Goal: Navigation & Orientation: Find specific page/section

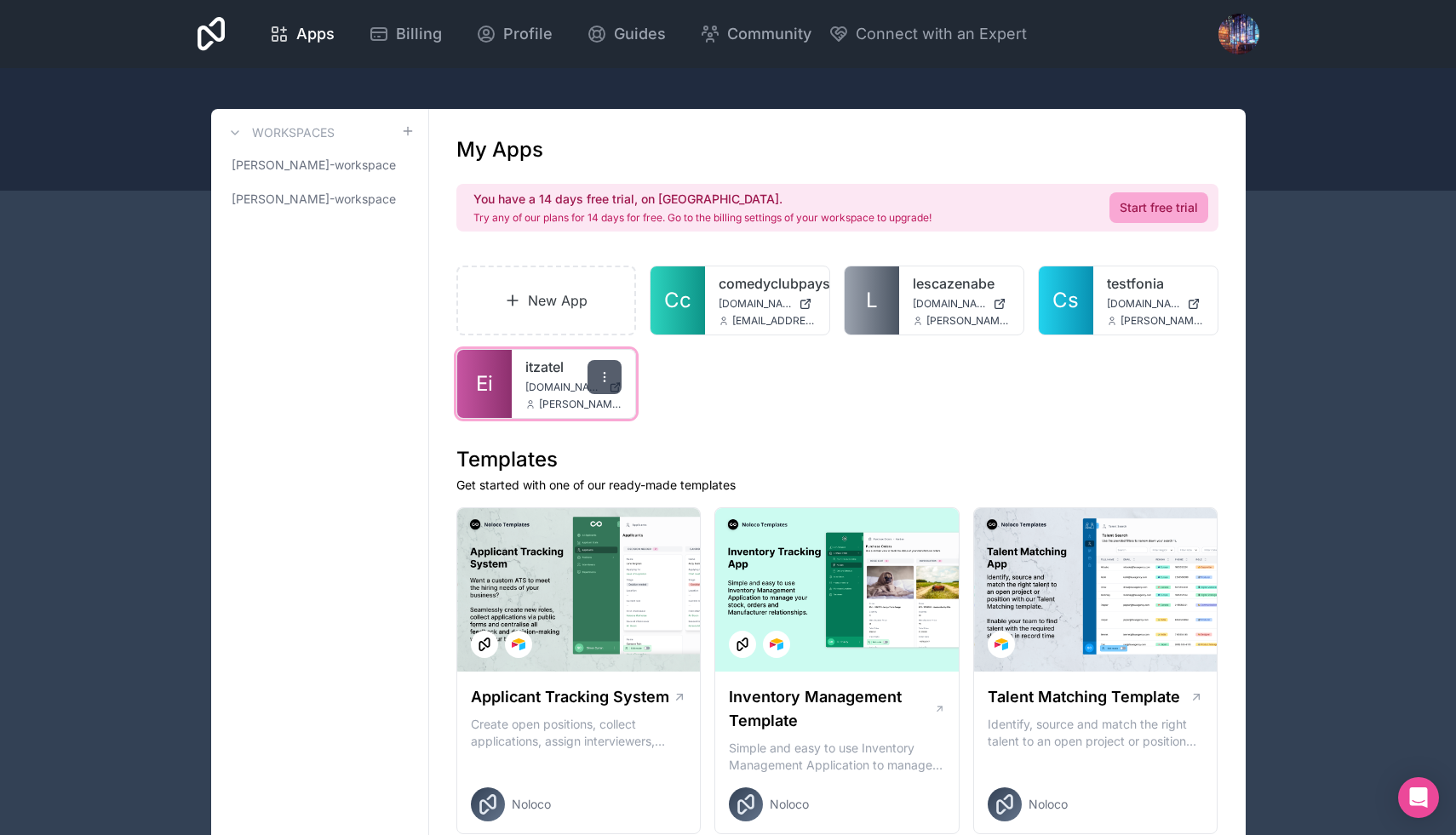
click at [612, 368] on div at bounding box center [605, 378] width 34 height 34
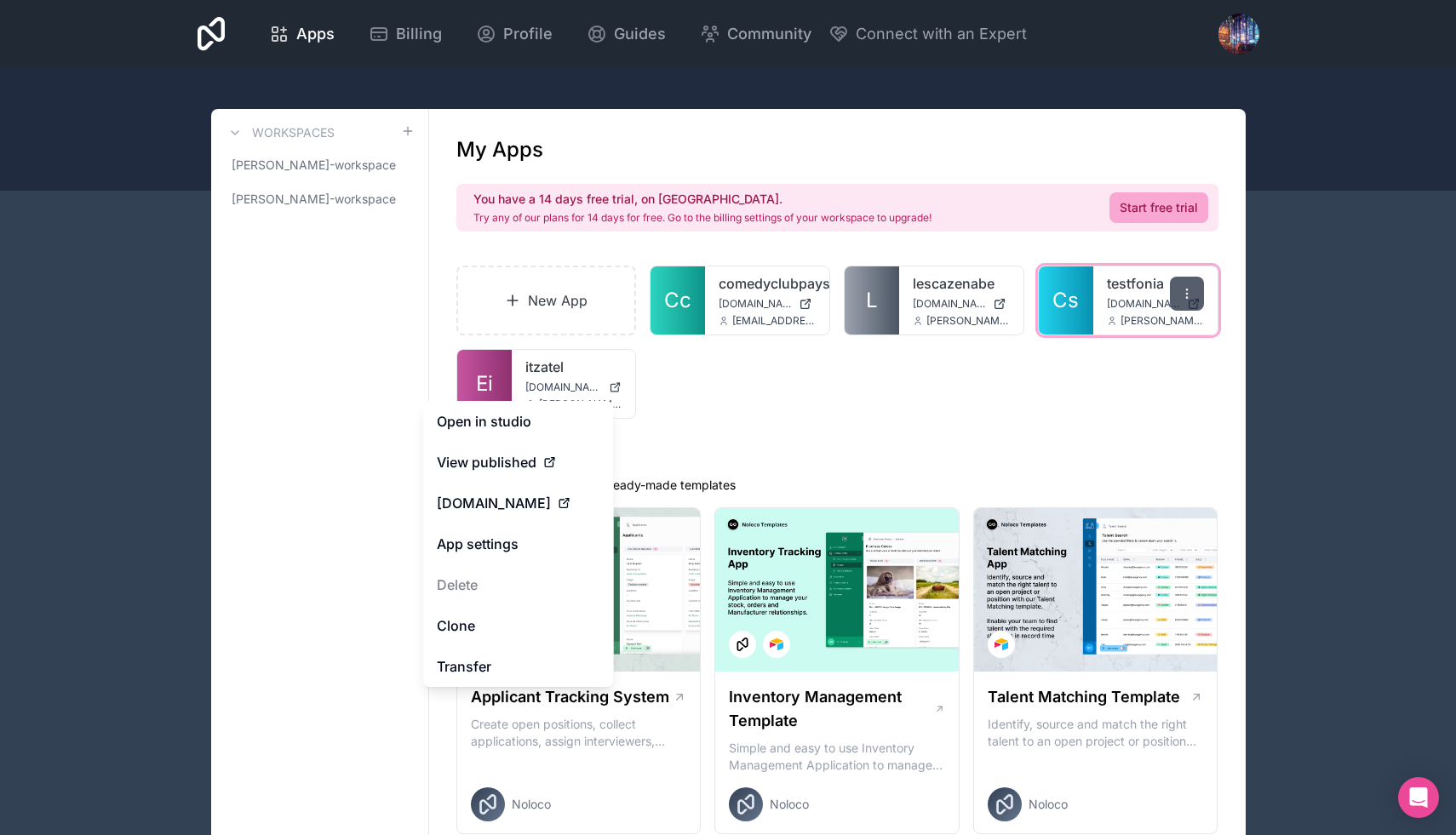
click at [1199, 286] on div at bounding box center [1187, 294] width 34 height 34
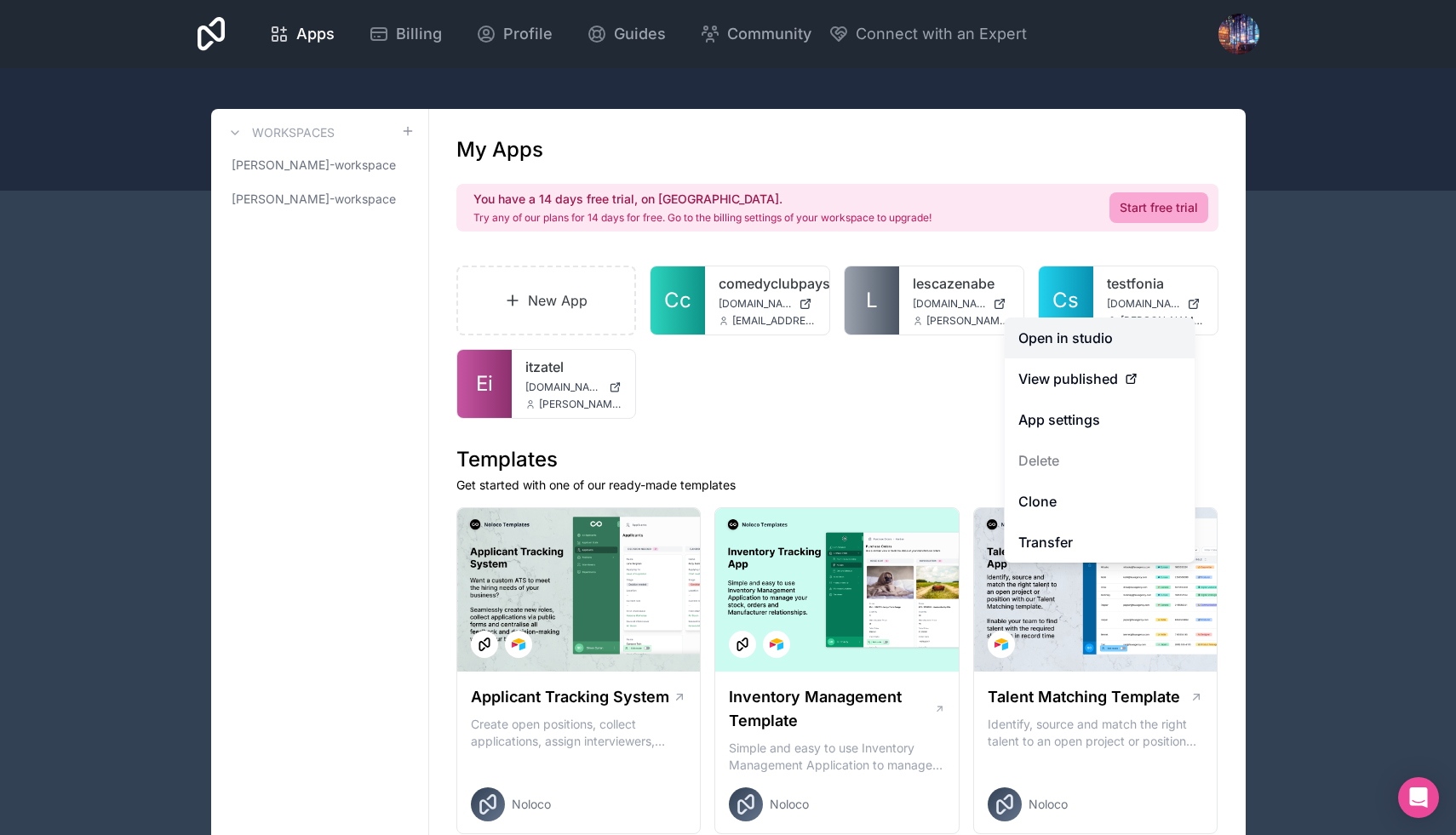
click at [1087, 343] on link "Open in studio" at bounding box center [1100, 338] width 191 height 41
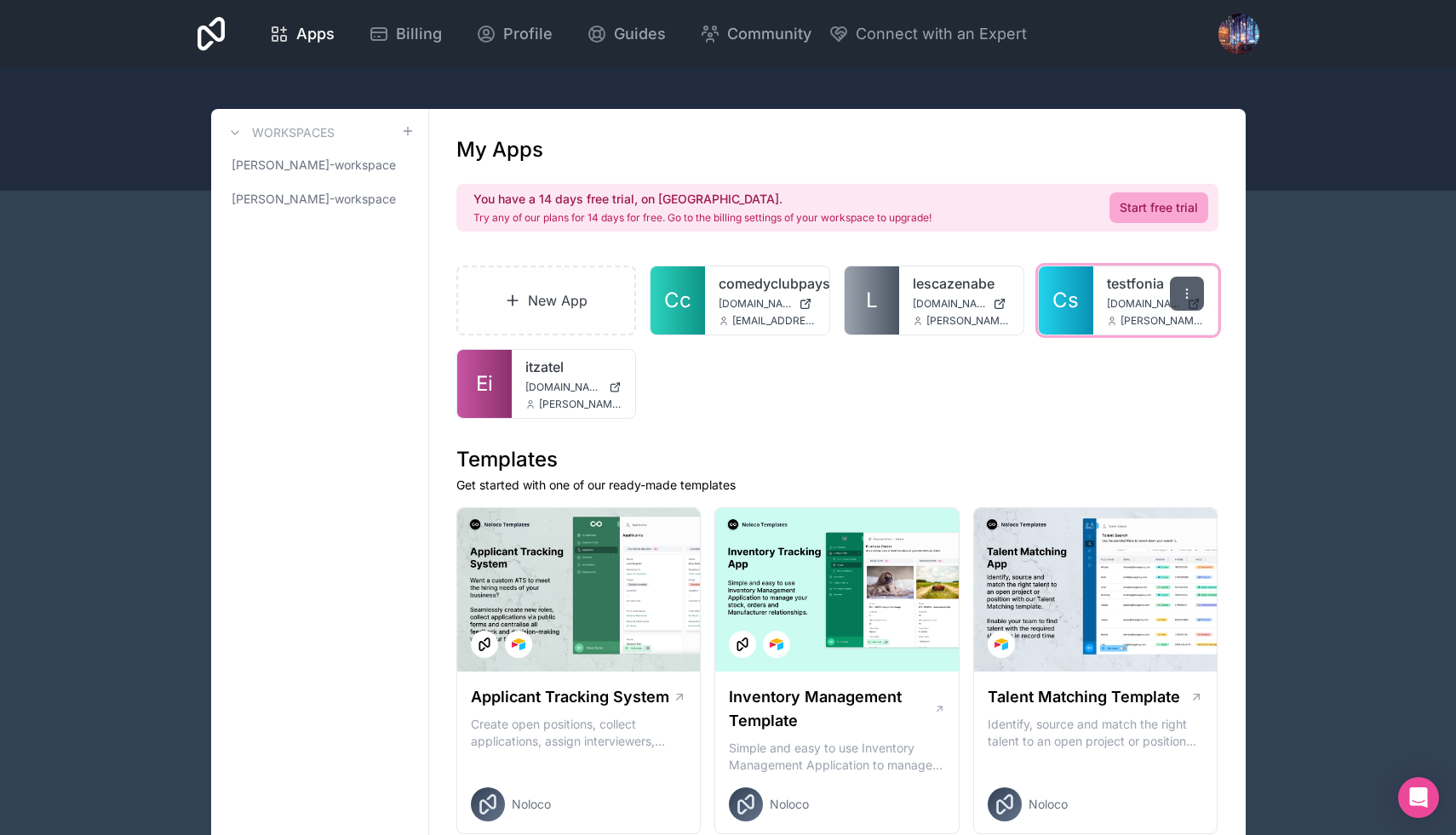
click at [1183, 296] on icon at bounding box center [1187, 294] width 14 height 14
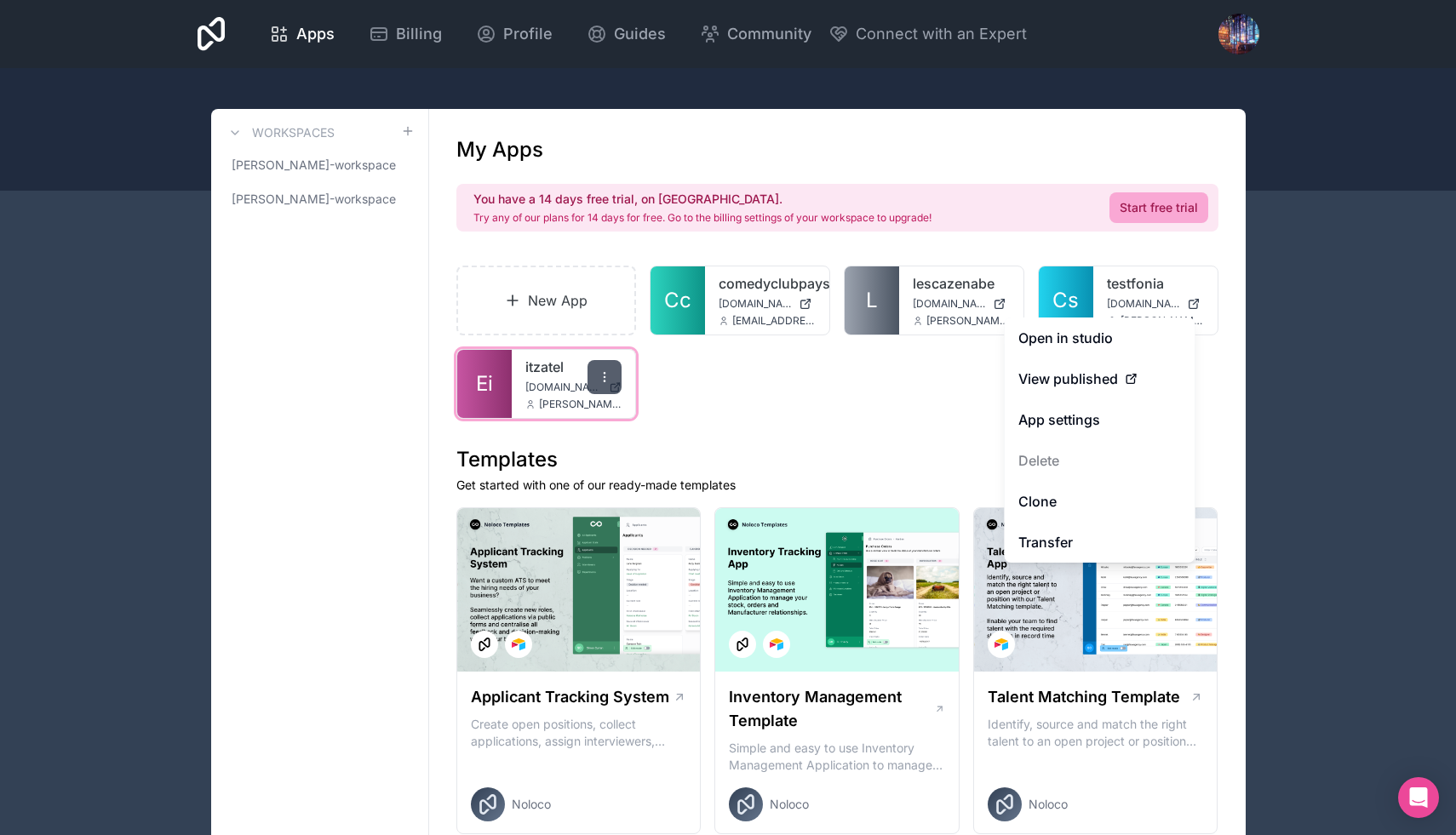
click at [606, 371] on icon at bounding box center [605, 378] width 14 height 14
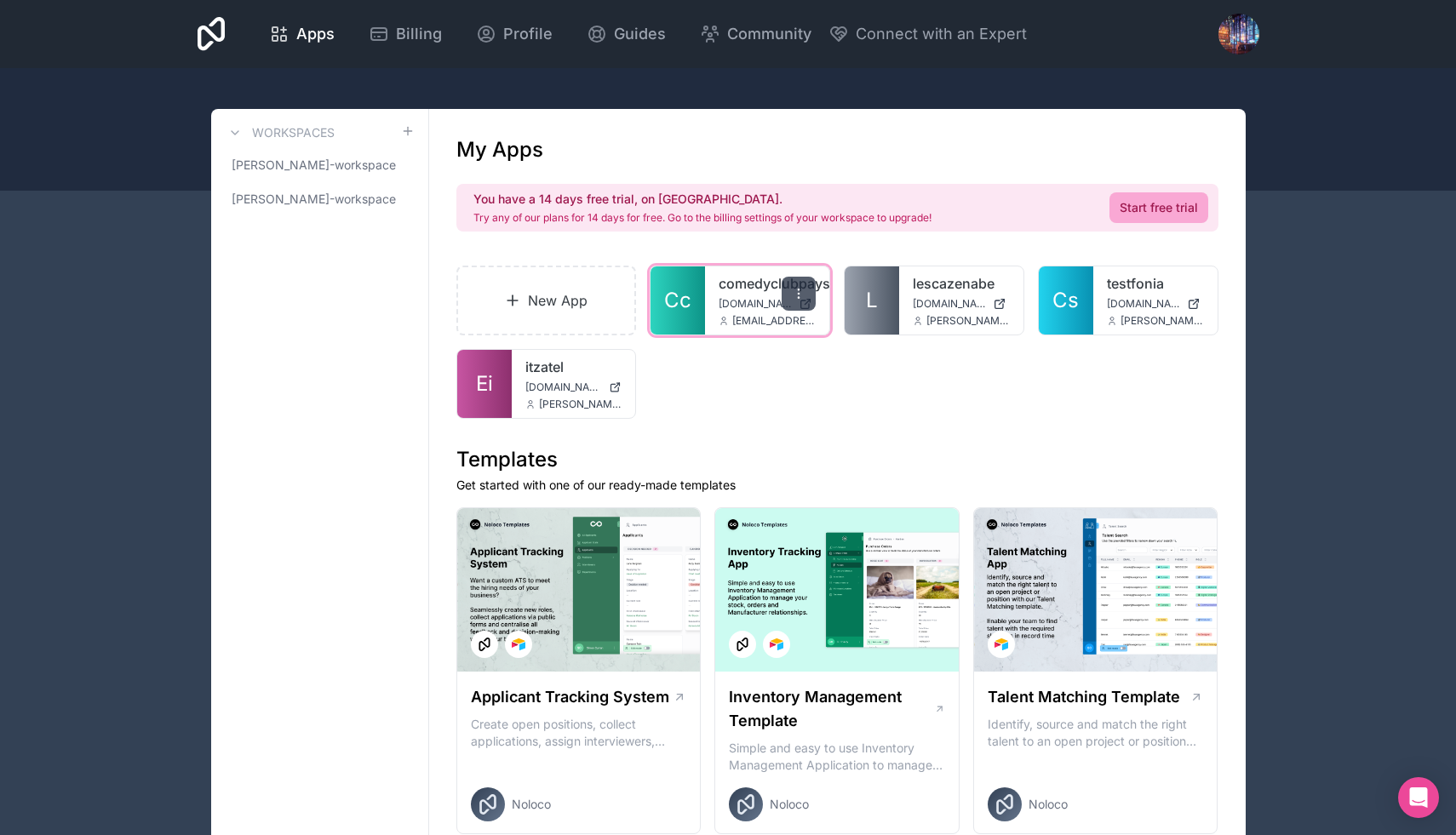
click at [808, 285] on div at bounding box center [799, 294] width 34 height 34
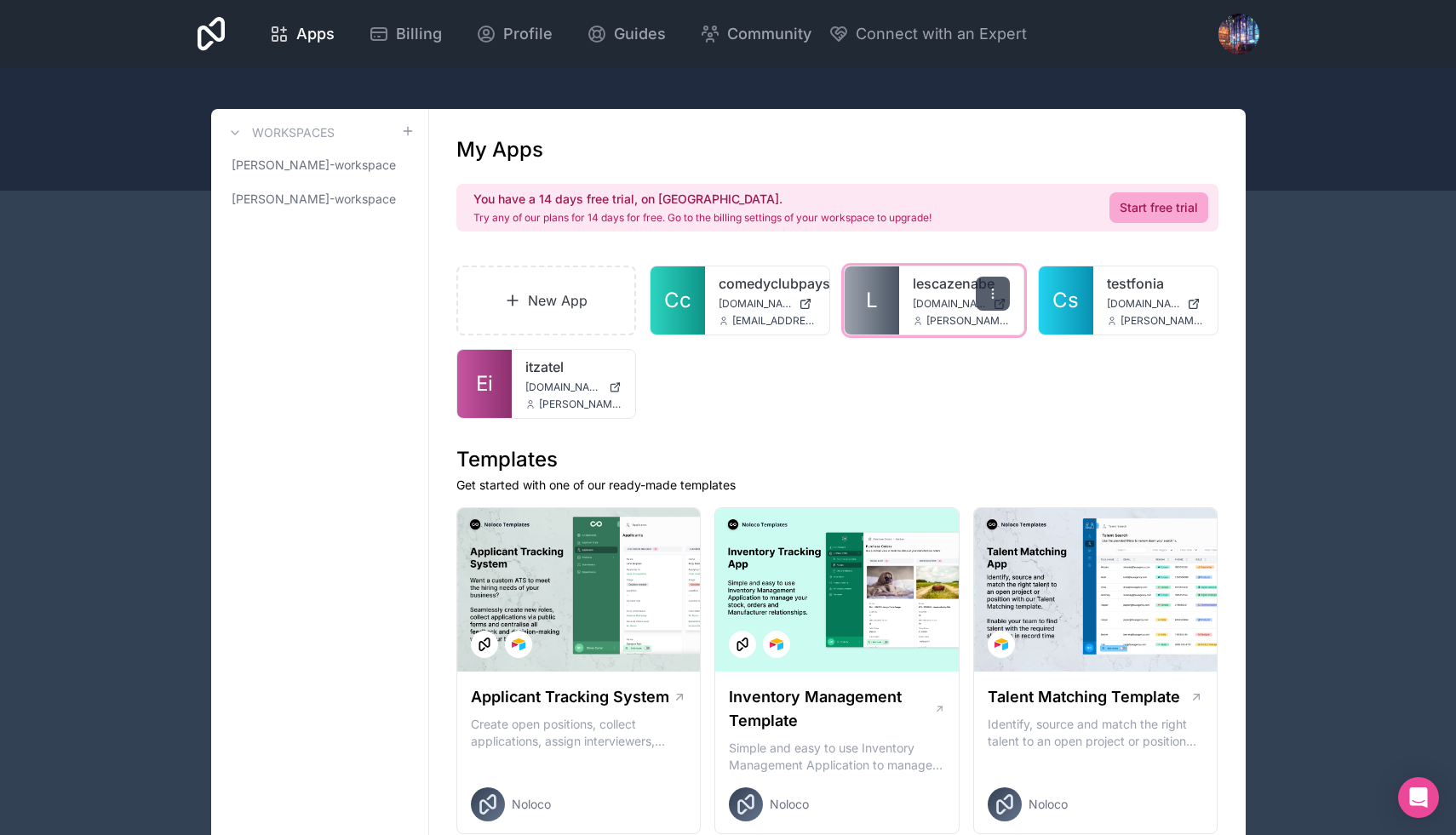
click at [996, 282] on div at bounding box center [993, 294] width 34 height 34
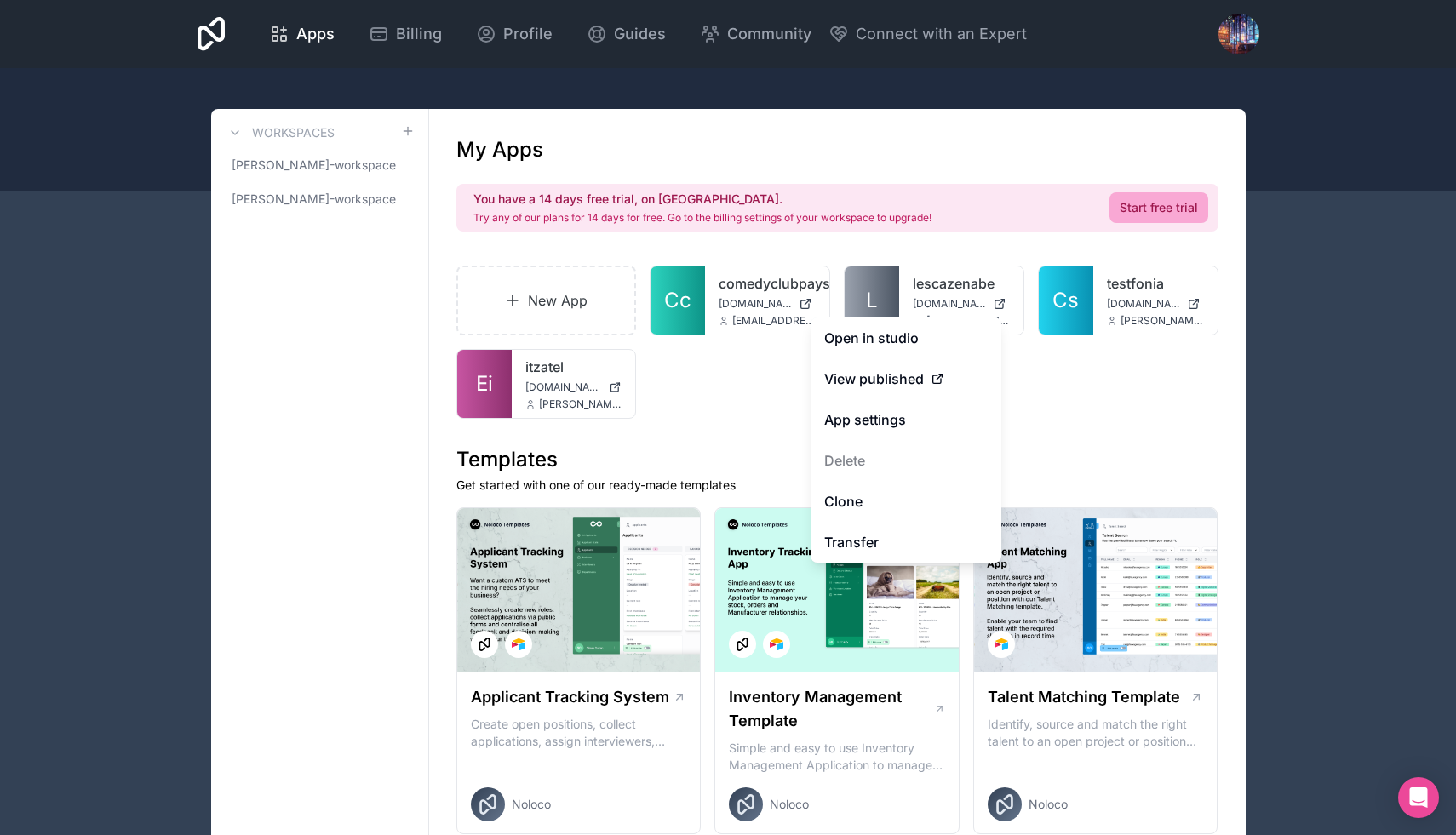
click at [734, 382] on div "New App Cc comedyclubpaysbasque [DOMAIN_NAME] [EMAIL_ADDRESS][DOMAIN_NAME] L le…" at bounding box center [838, 342] width 762 height 153
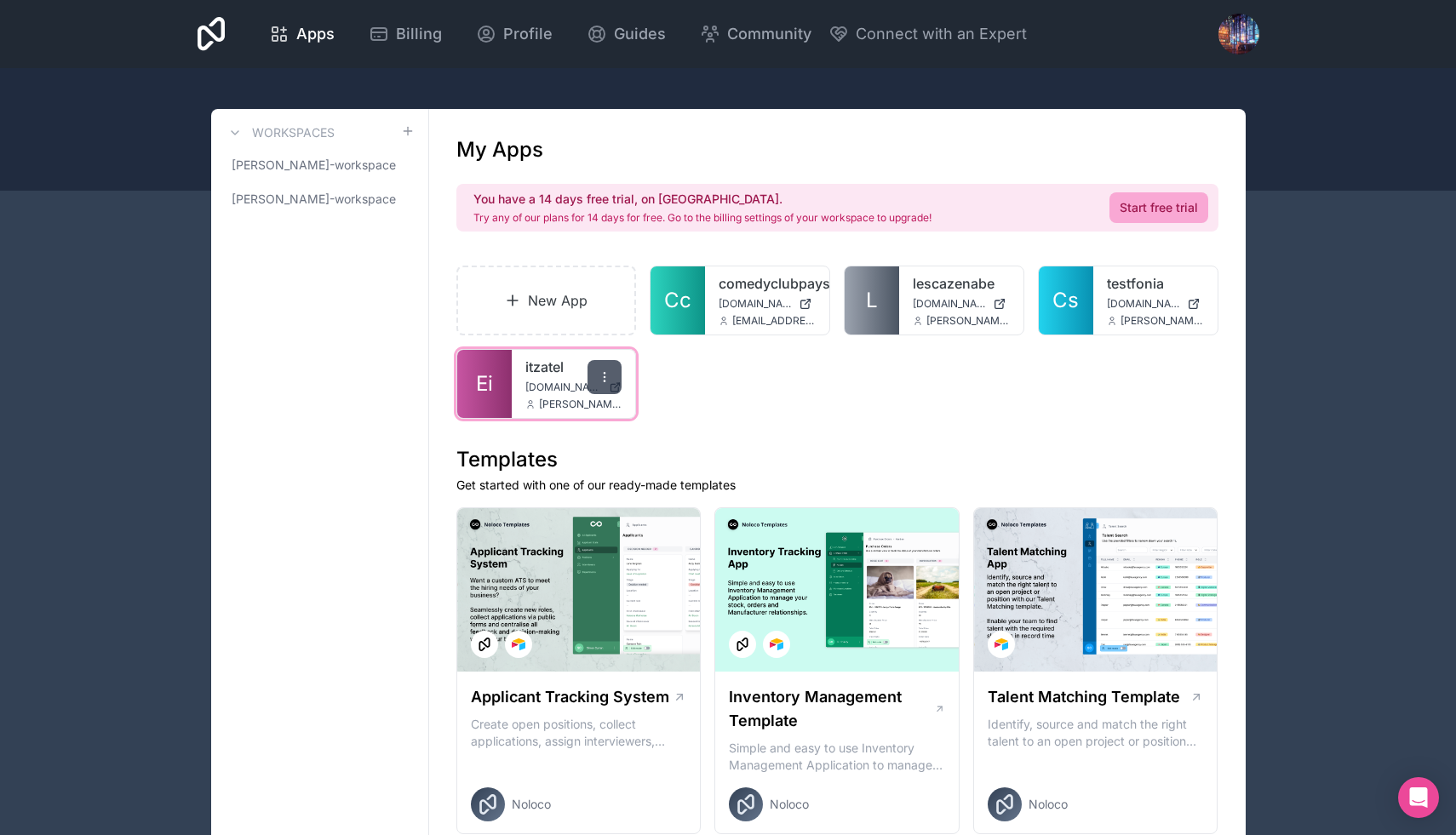
click at [611, 371] on icon at bounding box center [605, 378] width 14 height 14
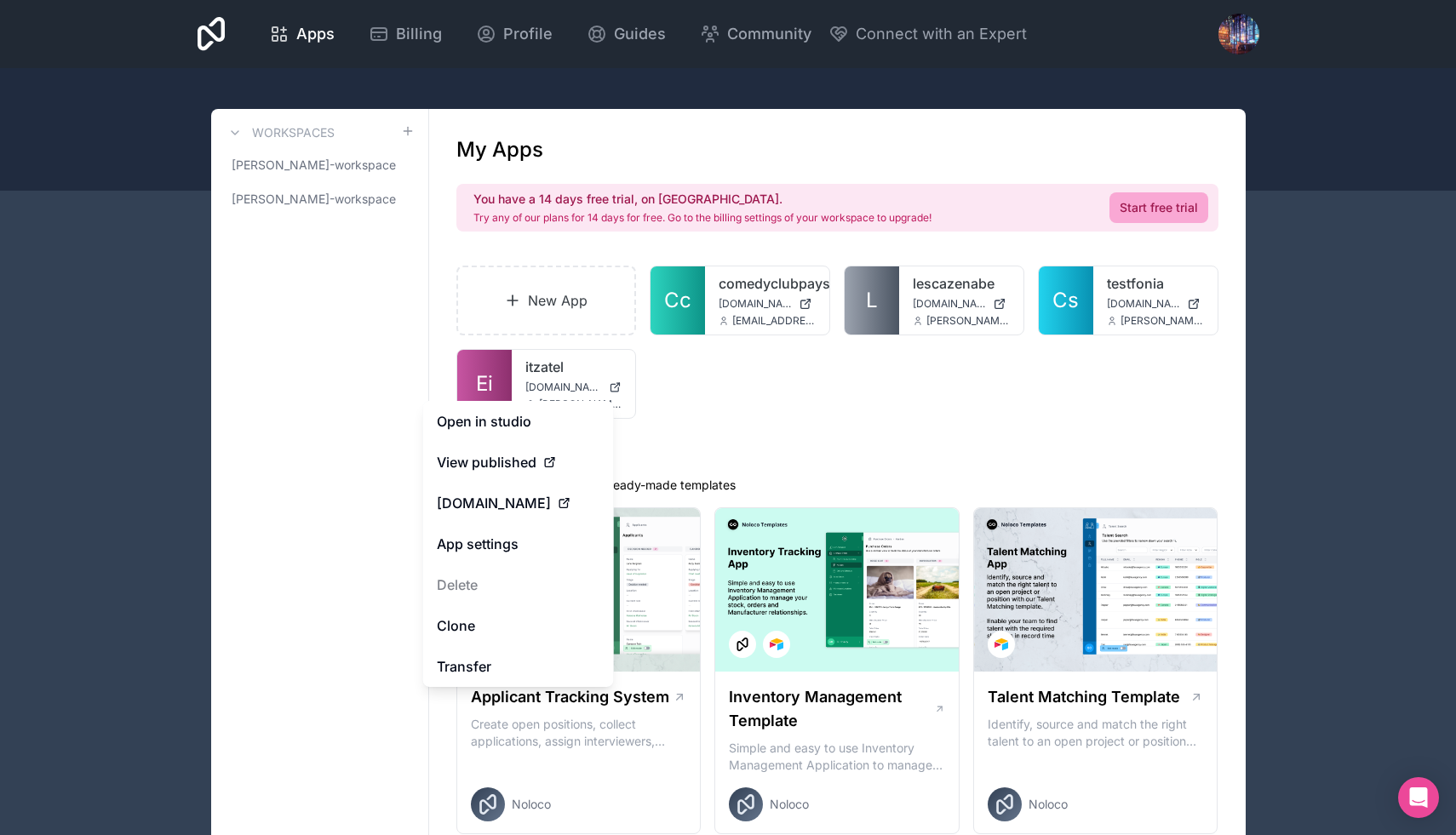
click at [790, 452] on h1 "Templates" at bounding box center [838, 460] width 762 height 28
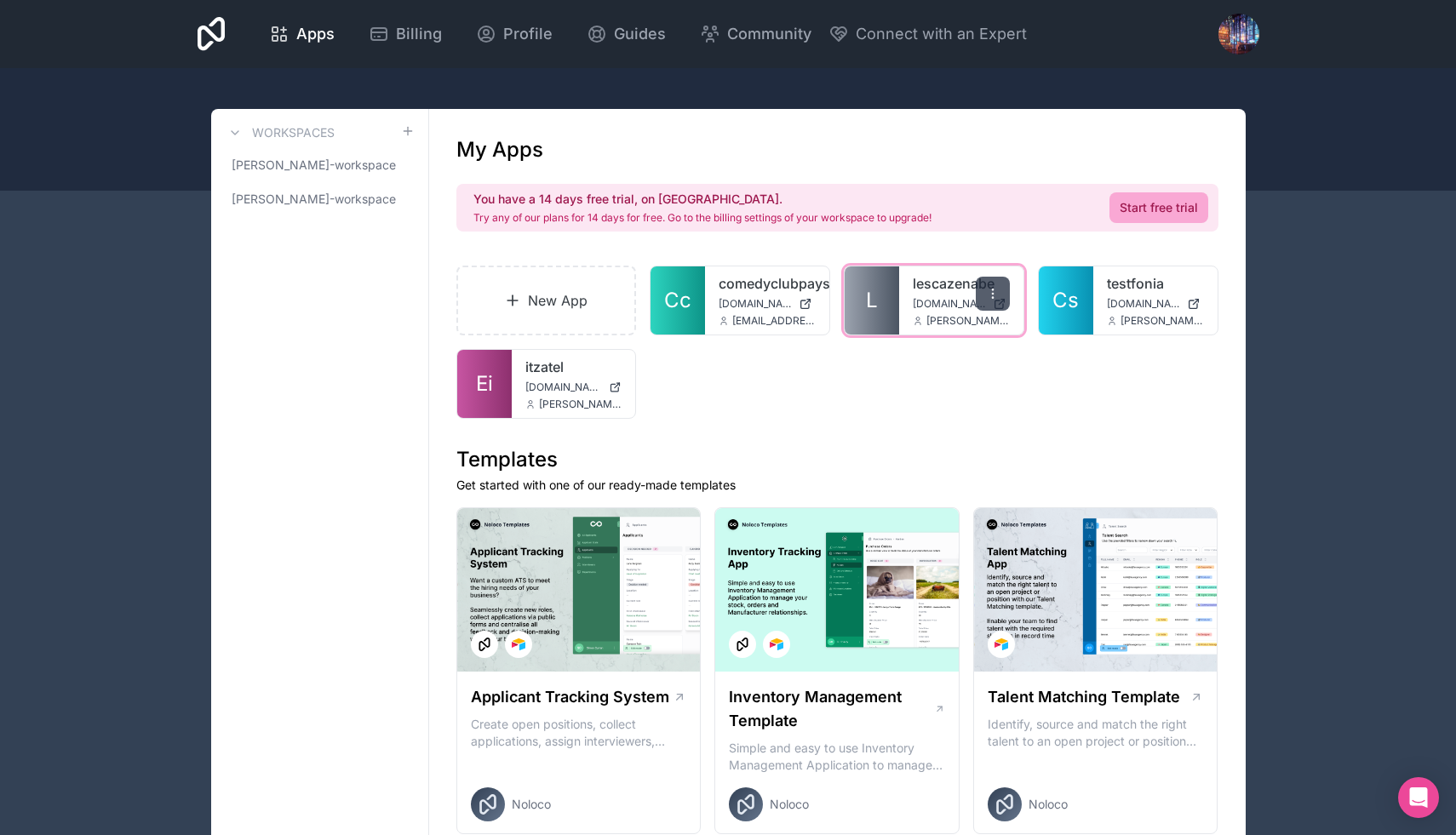
click at [997, 295] on icon at bounding box center [992, 294] width 14 height 14
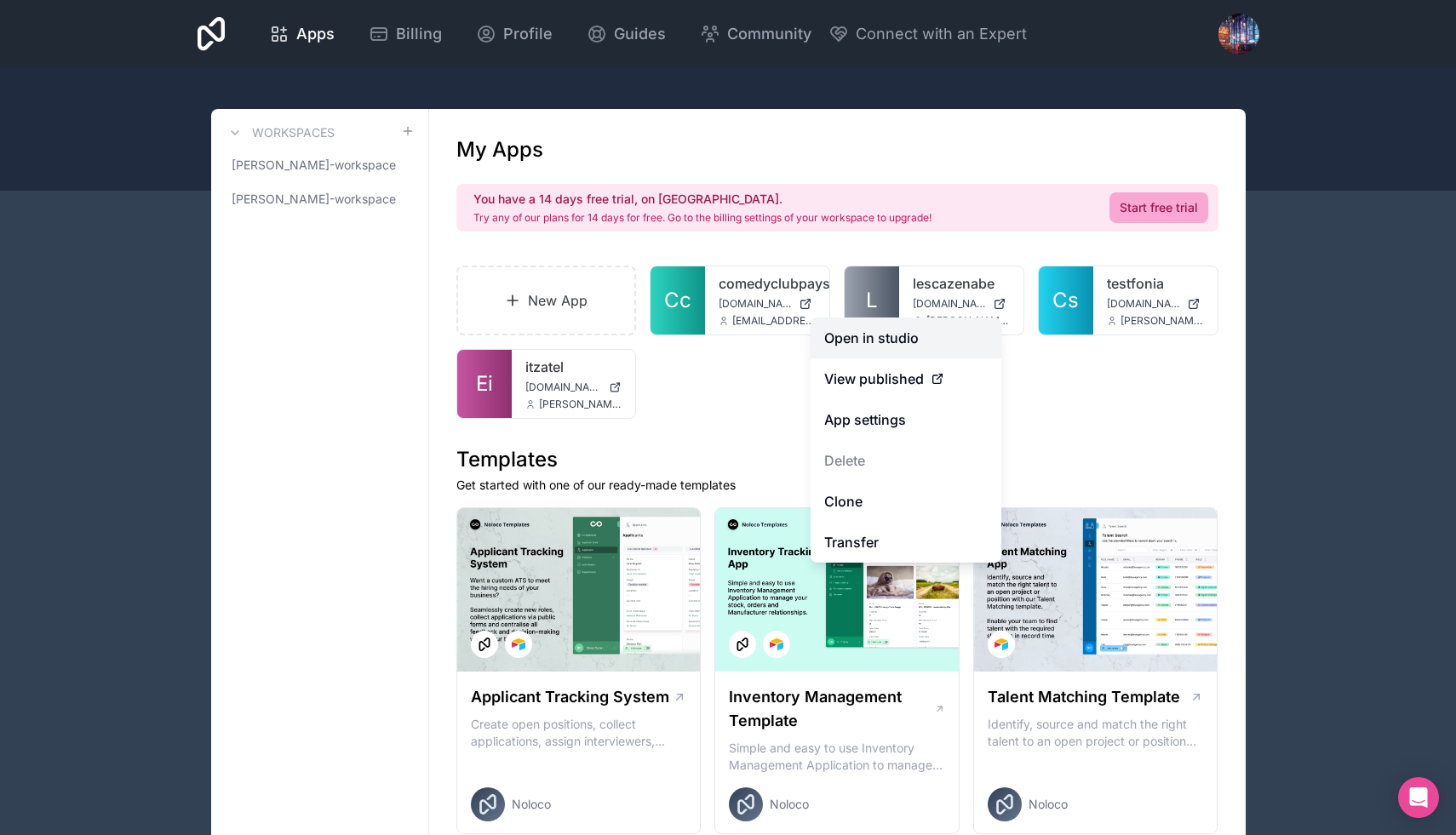
click at [887, 341] on link "Open in studio" at bounding box center [906, 338] width 191 height 41
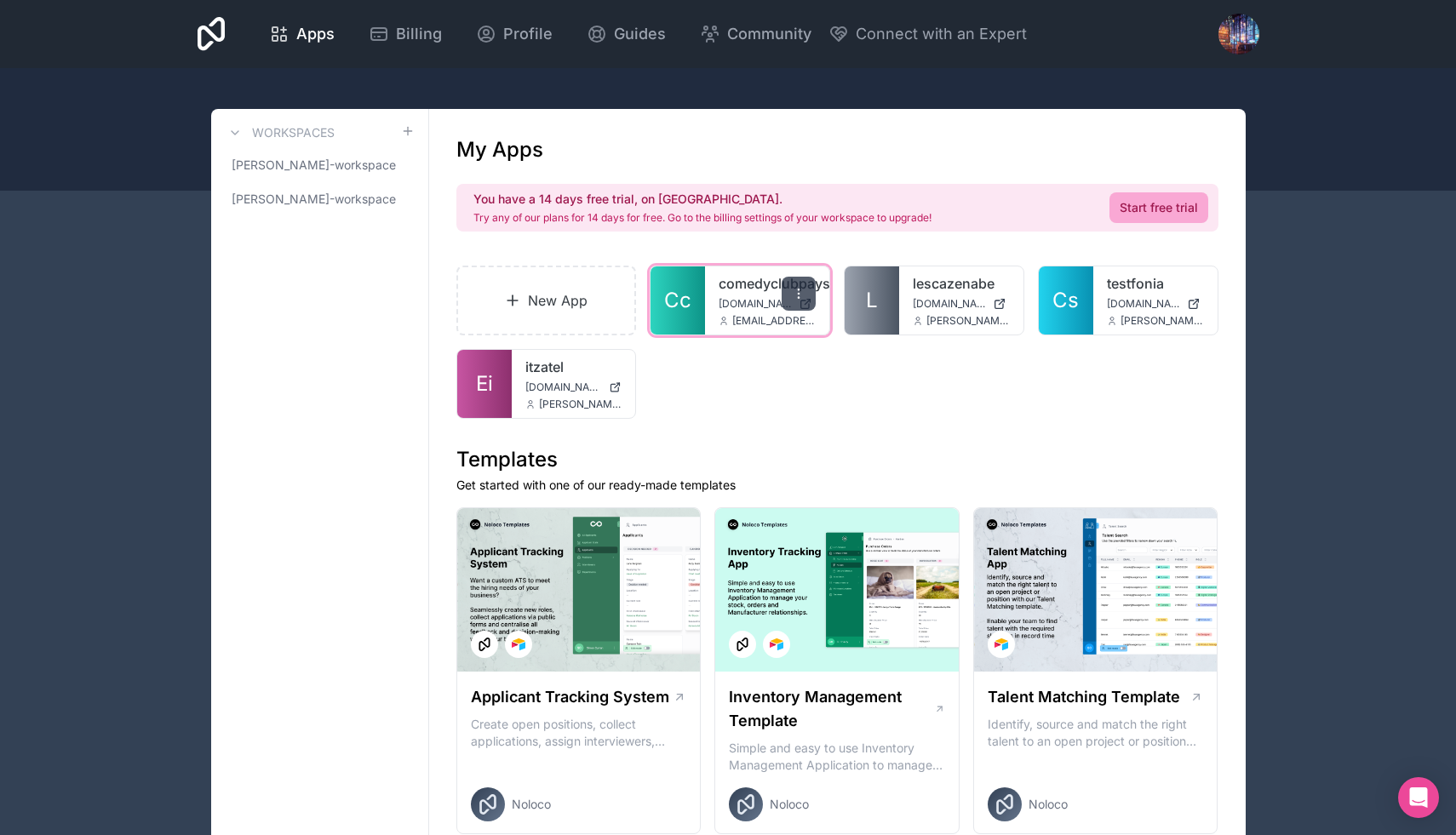
click at [803, 285] on div at bounding box center [799, 294] width 34 height 34
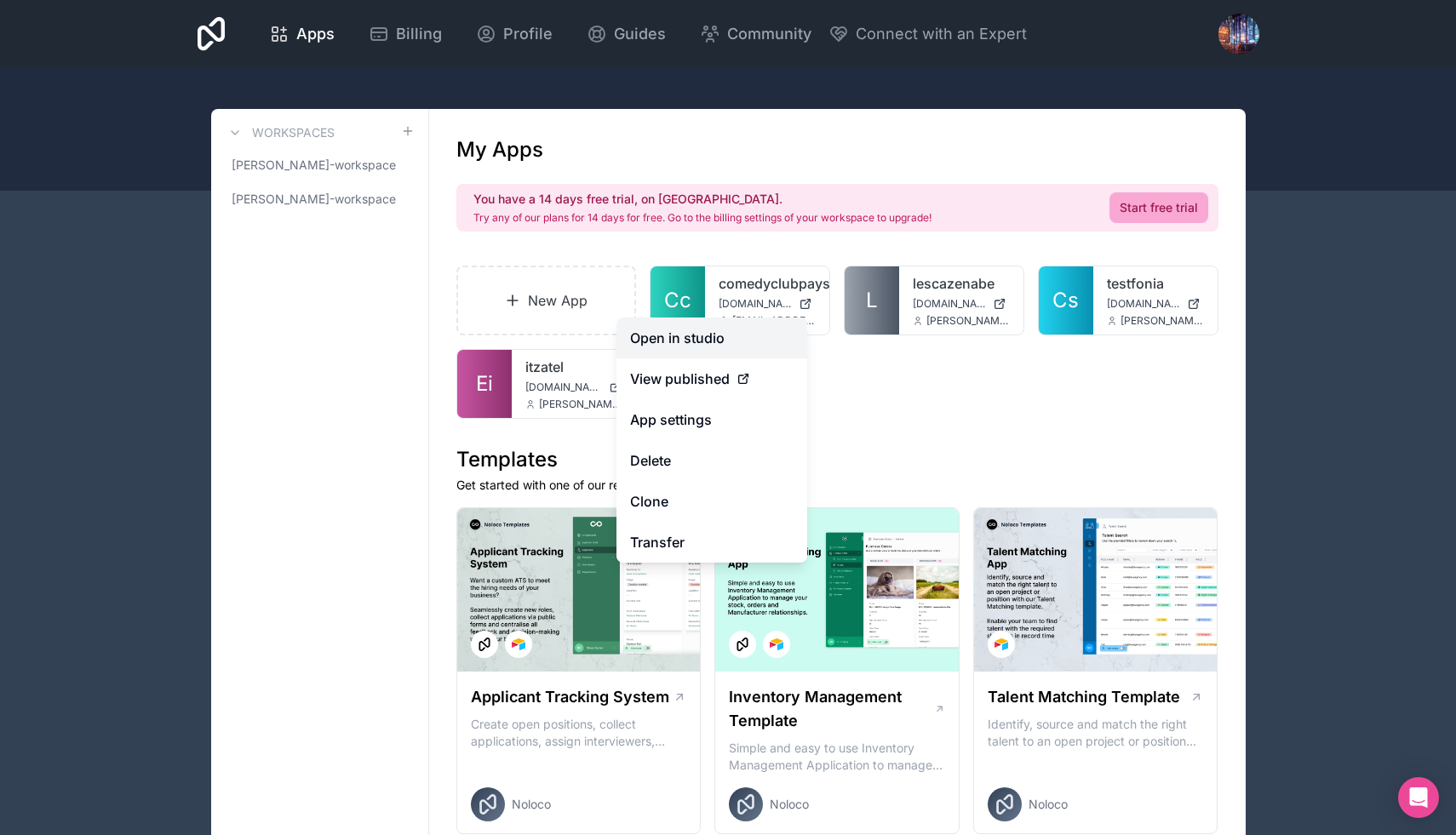
click at [685, 341] on link "Open in studio" at bounding box center [712, 338] width 191 height 41
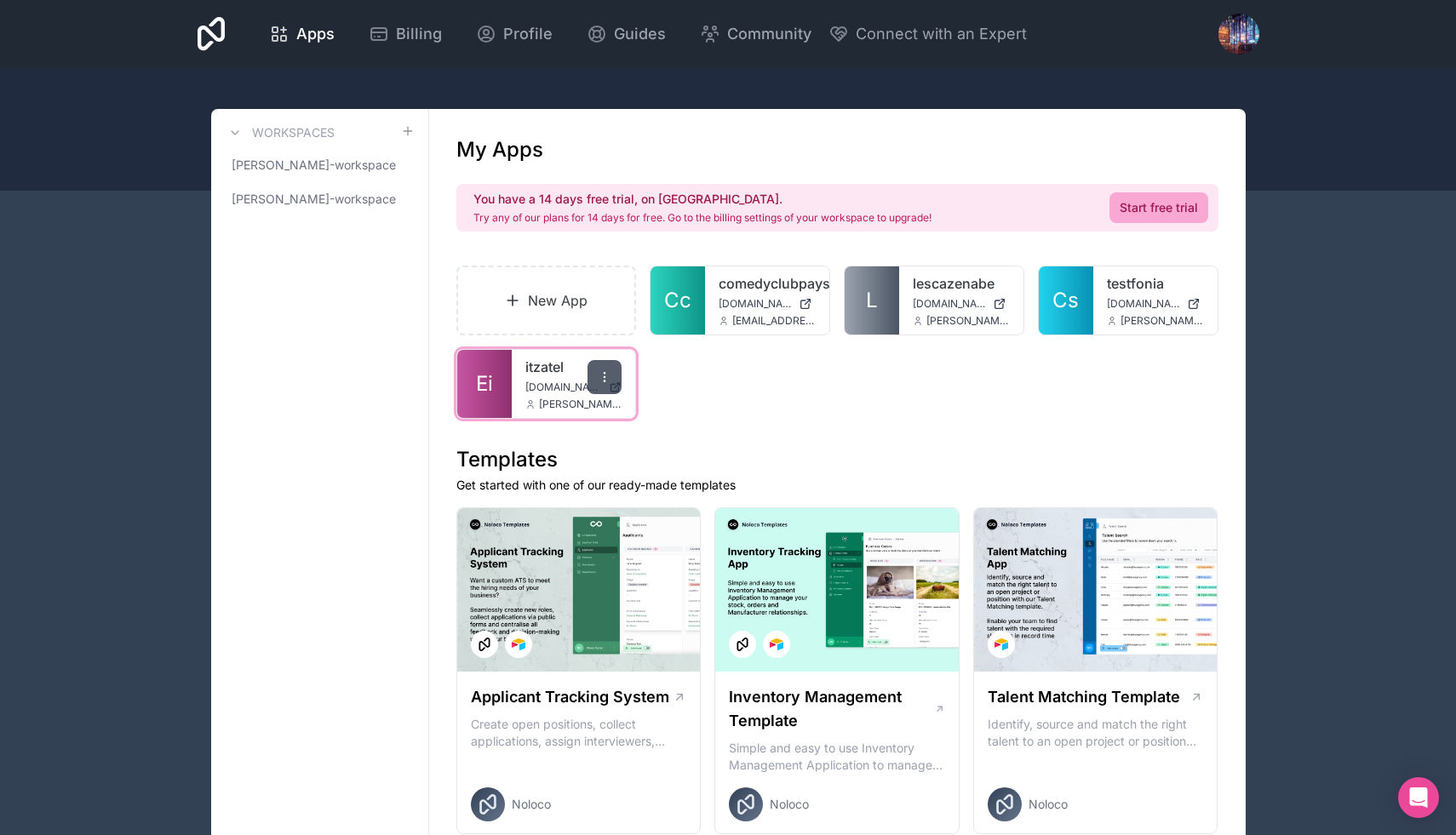
click at [602, 371] on icon at bounding box center [605, 378] width 14 height 14
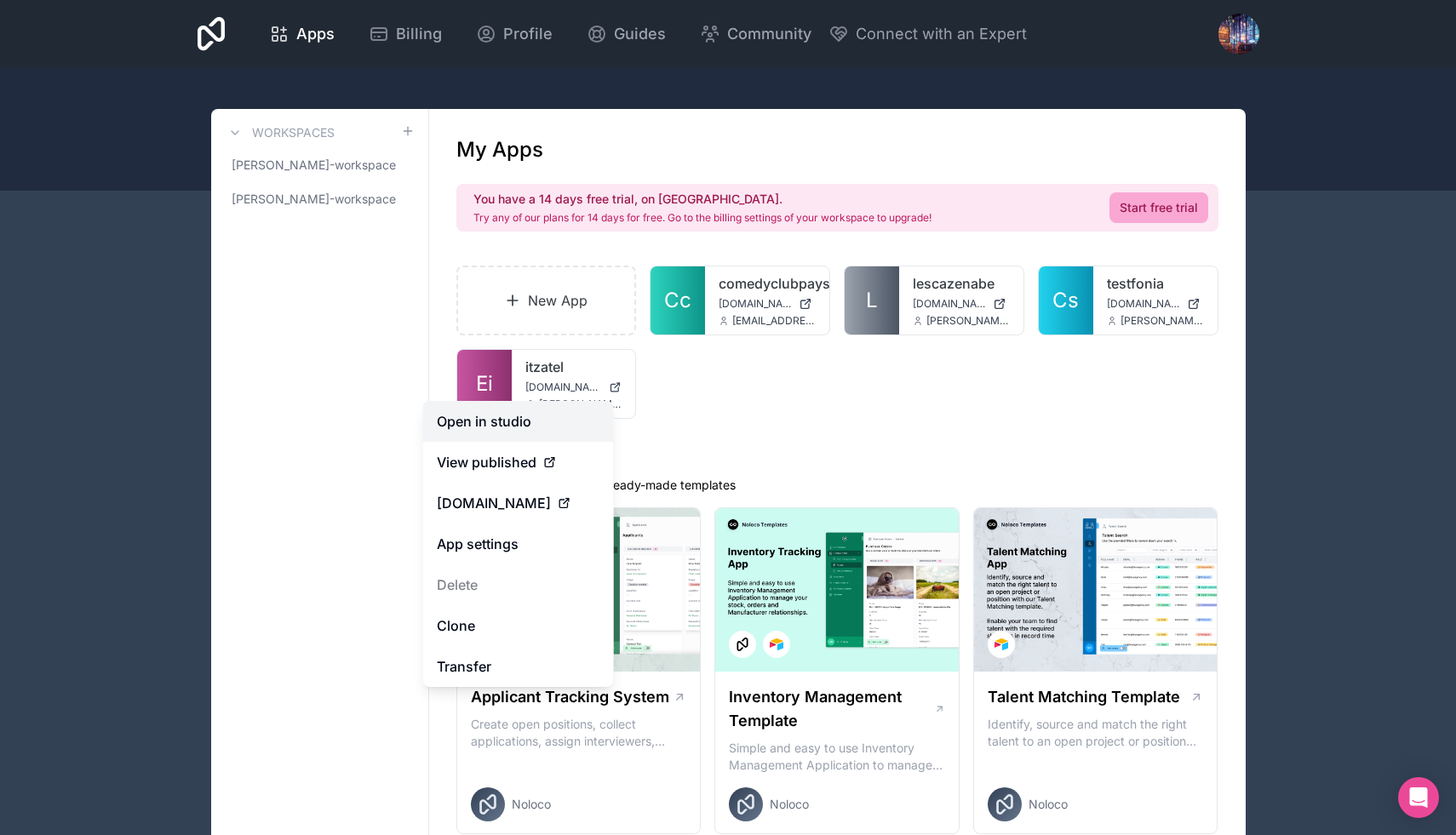
click at [510, 410] on link "Open in studio" at bounding box center [519, 421] width 191 height 41
